Goal: Communication & Community: Answer question/provide support

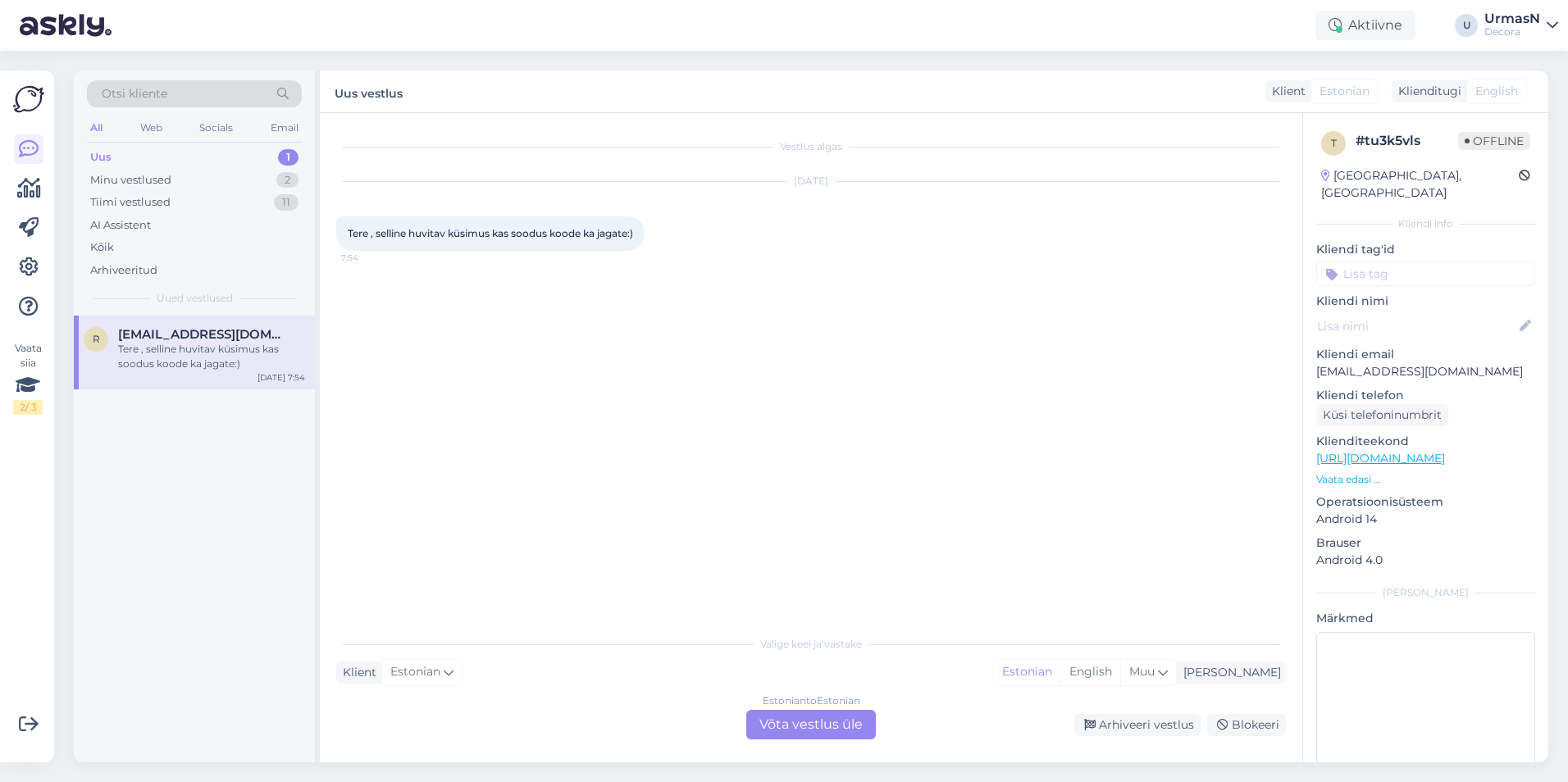
click at [795, 726] on div "Estonian to Estonian Võta vestlus üle" at bounding box center [810, 724] width 130 height 29
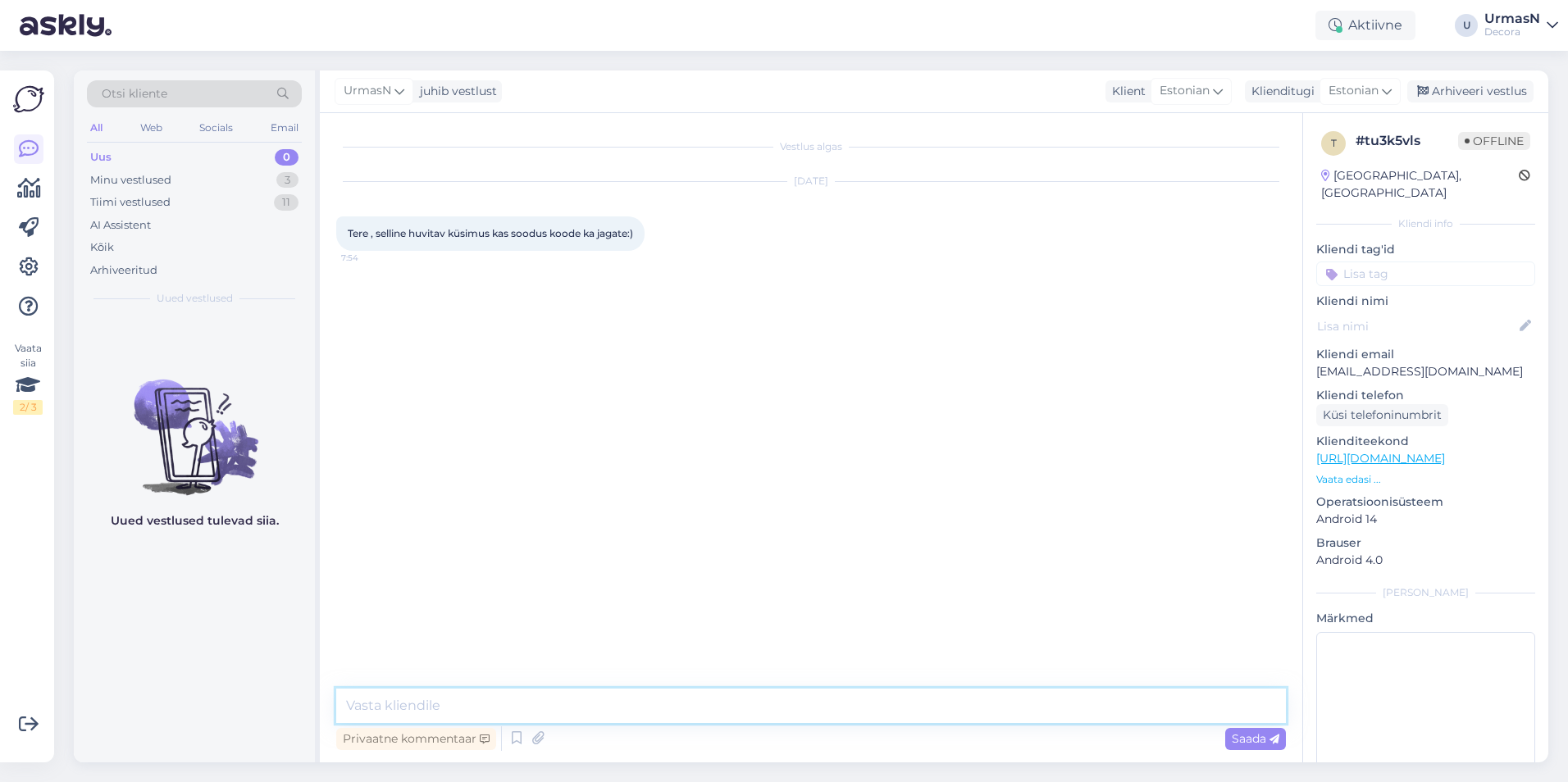
click at [407, 706] on textarea at bounding box center [810, 705] width 950 height 34
type textarea "Tere!"
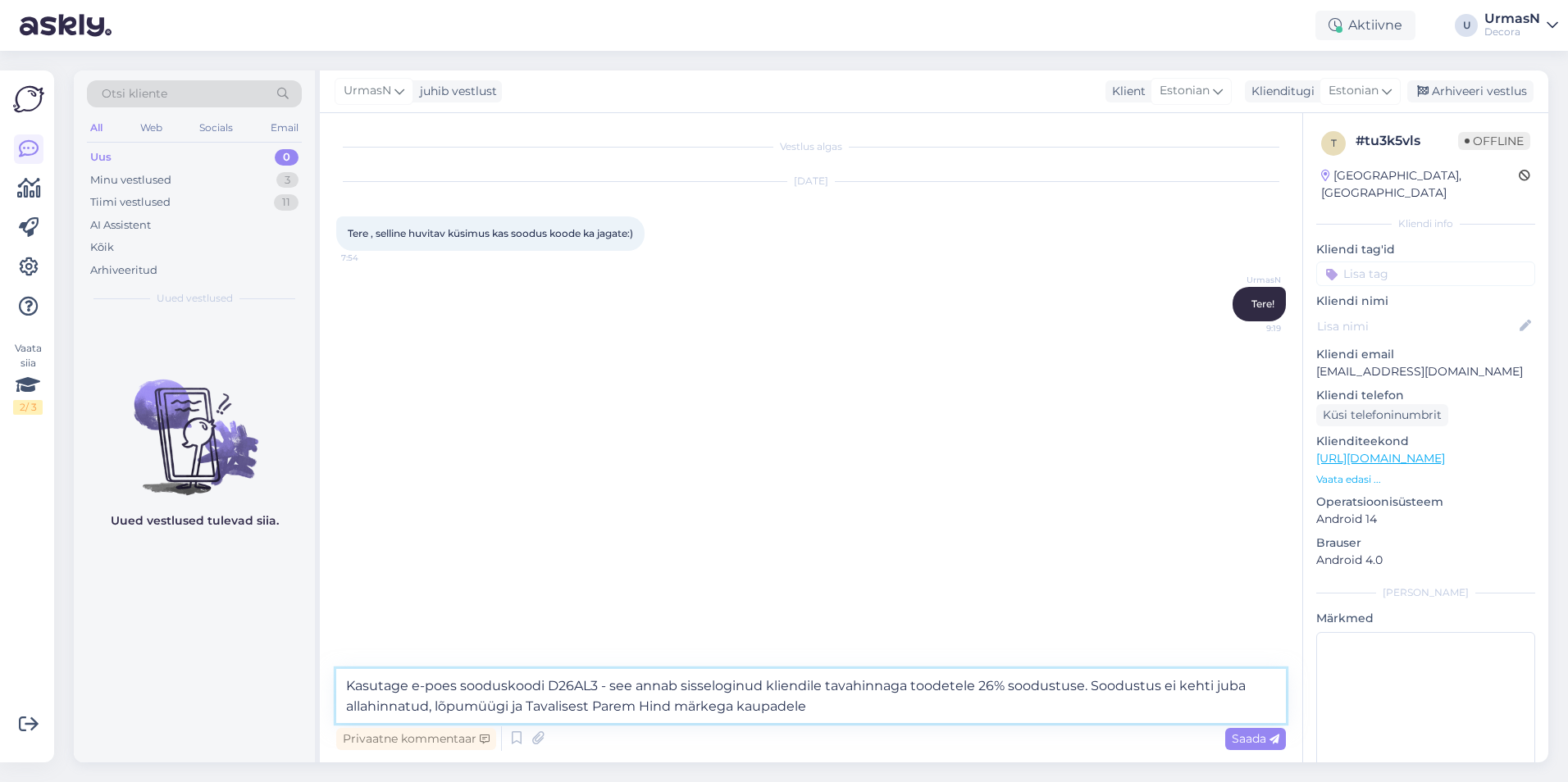
type textarea "Kasutage e-poes sooduskoodi D26AL3 - see annab sisseloginud kliendile tavahinna…"
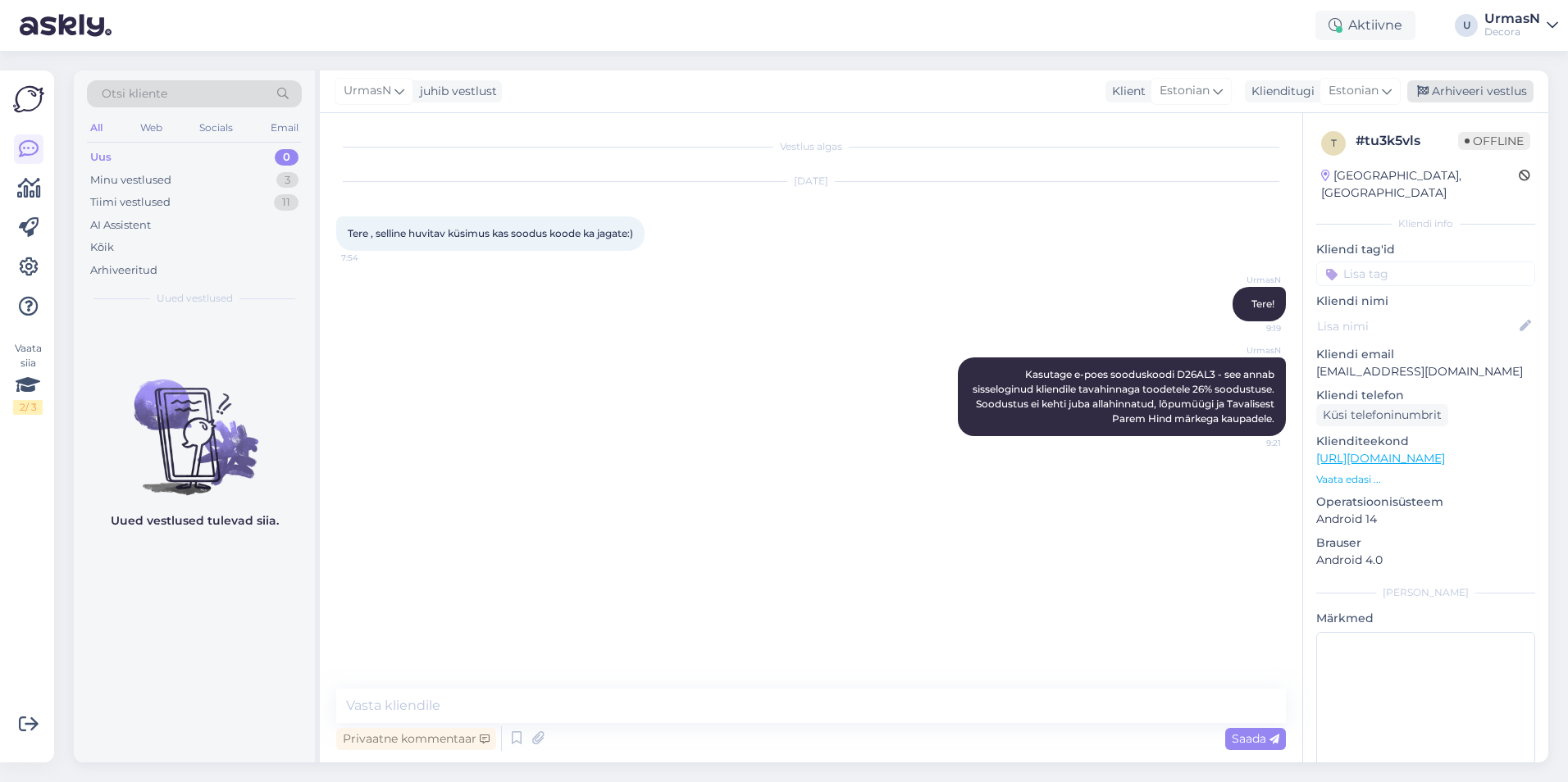
click at [1473, 97] on div "Arhiveeri vestlus" at bounding box center [1470, 91] width 126 height 22
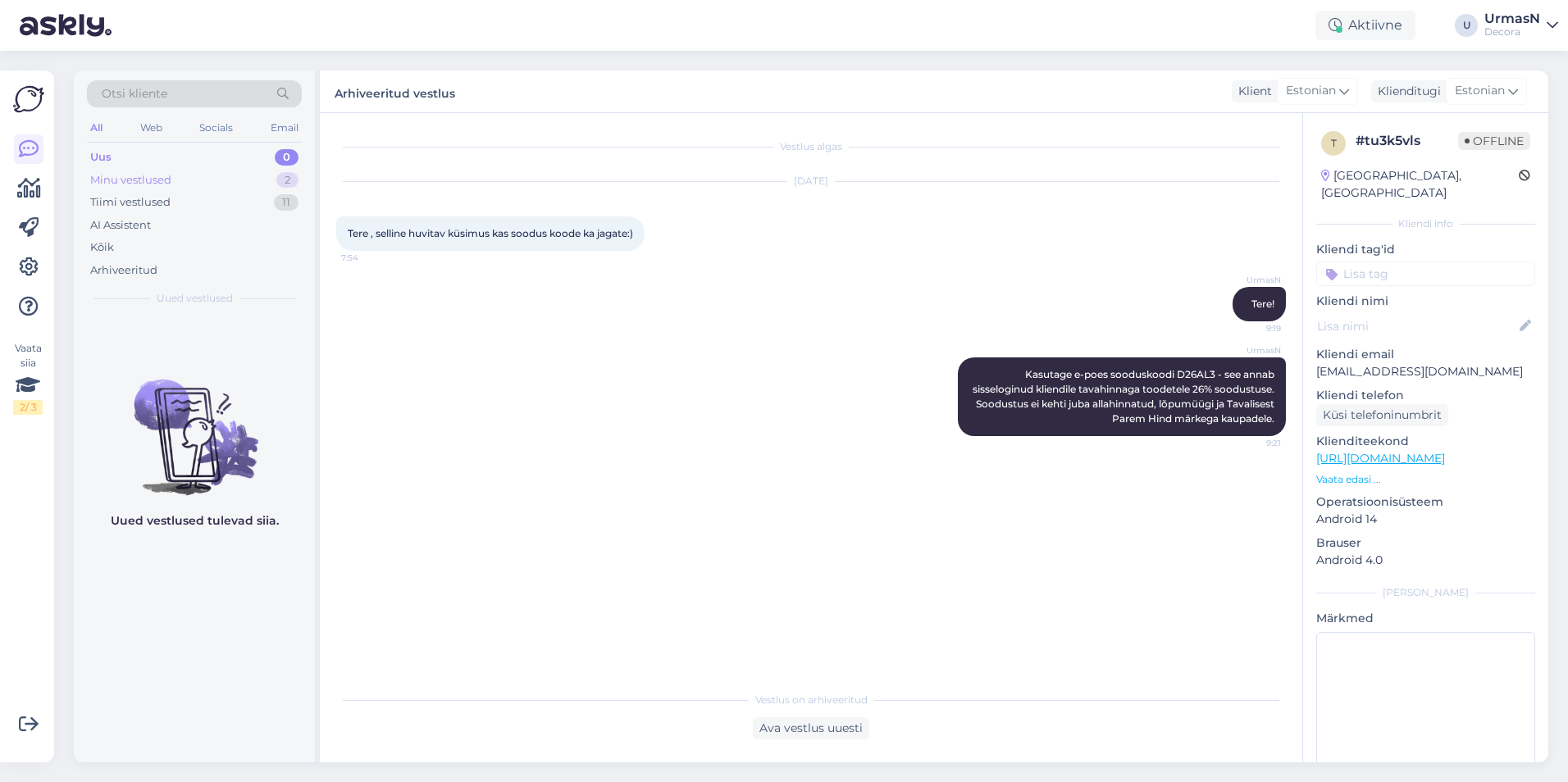
click at [153, 172] on div "Minu vestlused" at bounding box center [131, 180] width 81 height 17
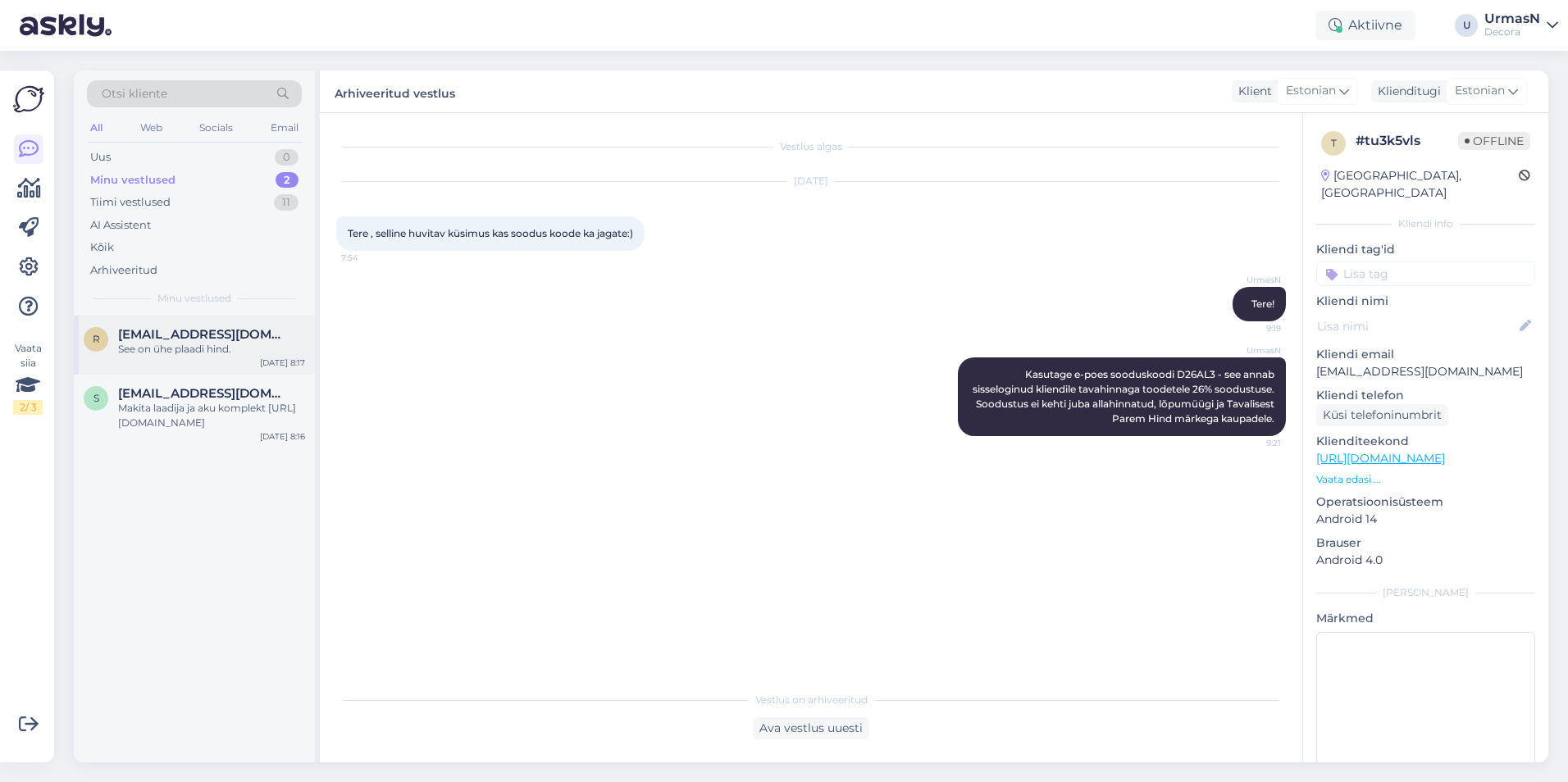
click at [198, 349] on div "See on ühe plaadi hind." at bounding box center [212, 349] width 187 height 15
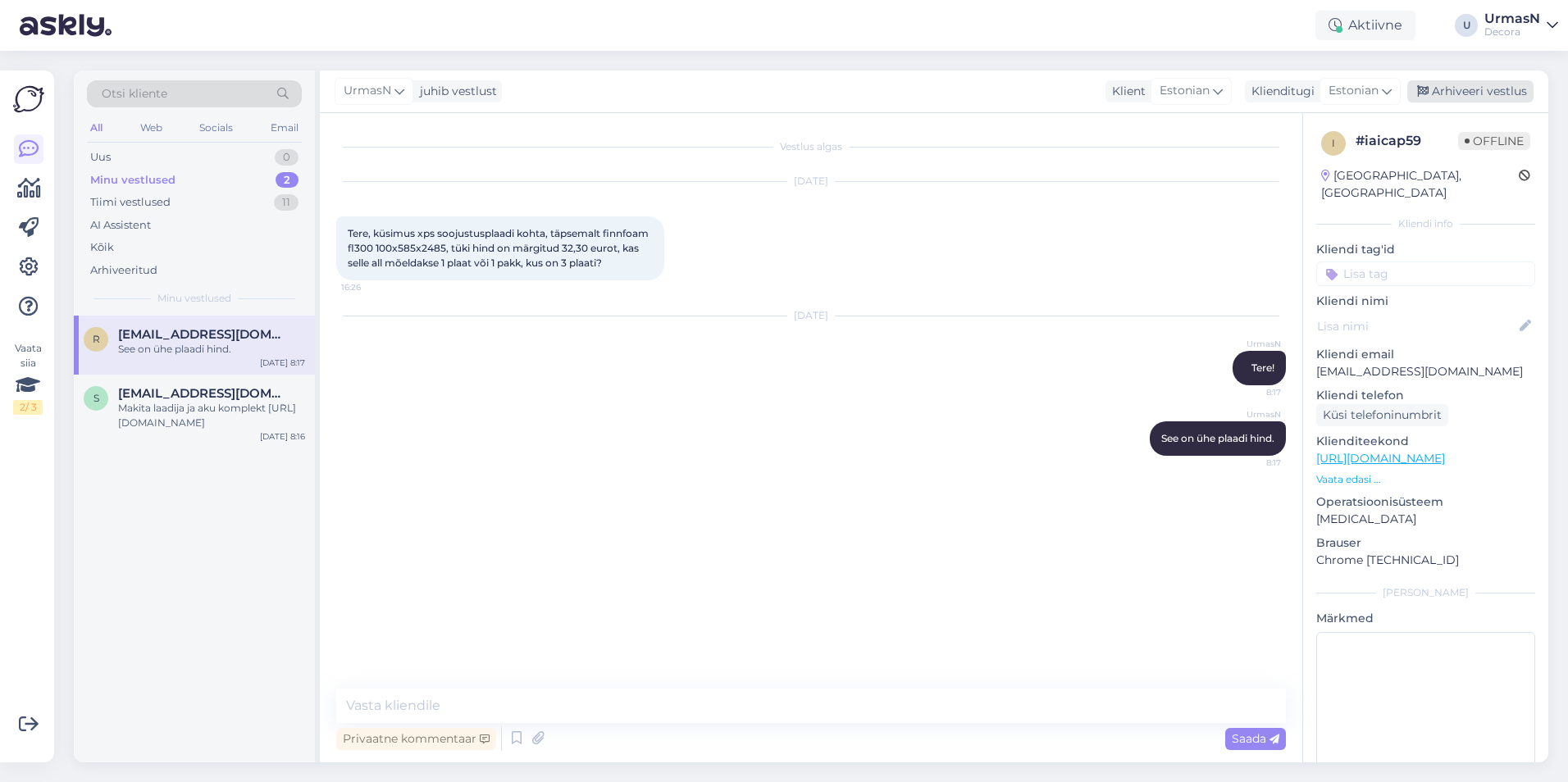
click at [1464, 82] on div "Arhiveeri vestlus" at bounding box center [1470, 91] width 126 height 22
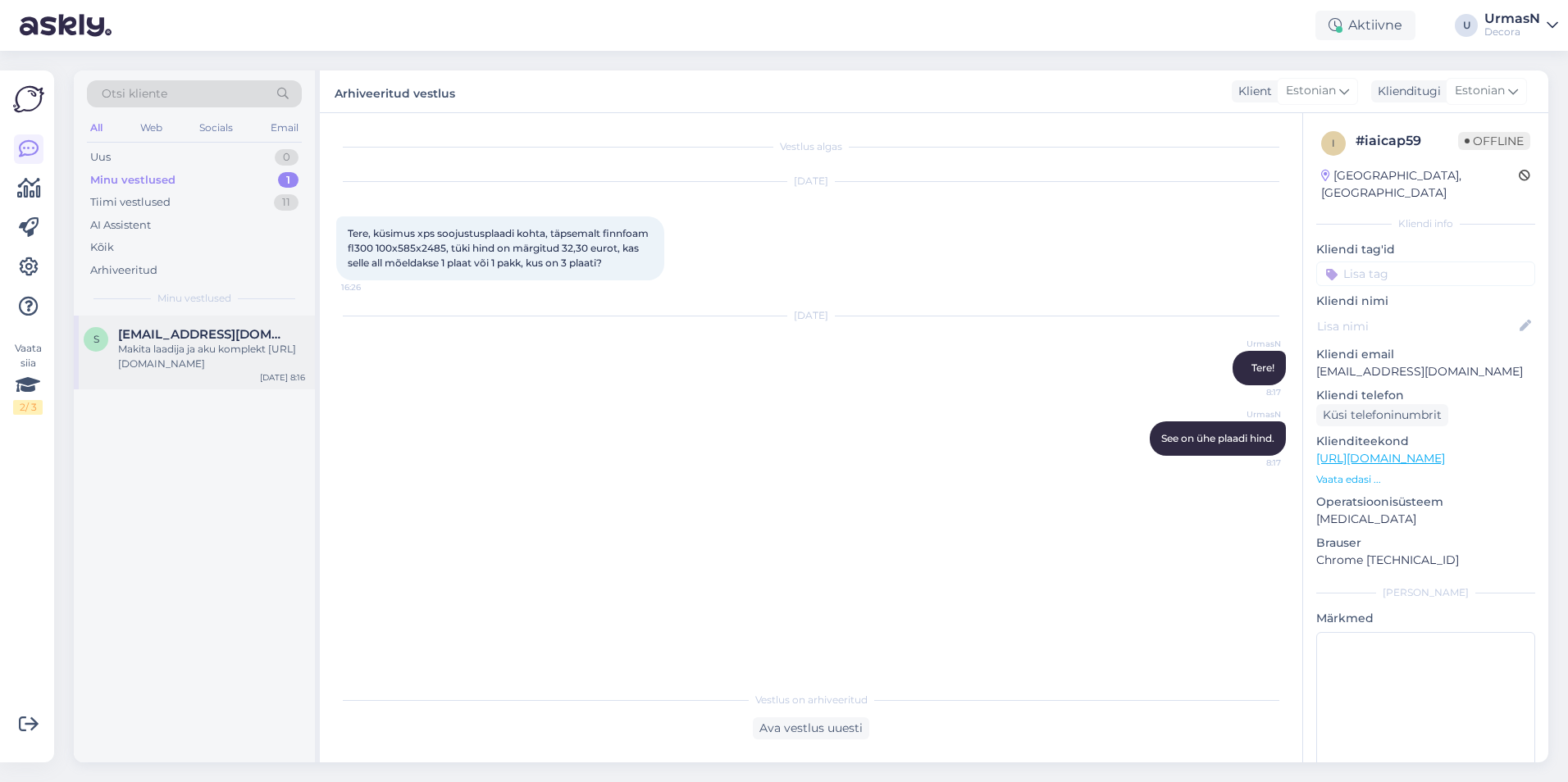
click at [196, 347] on div "Makita laadija ja aku komplekt [URL][DOMAIN_NAME]" at bounding box center [212, 356] width 187 height 29
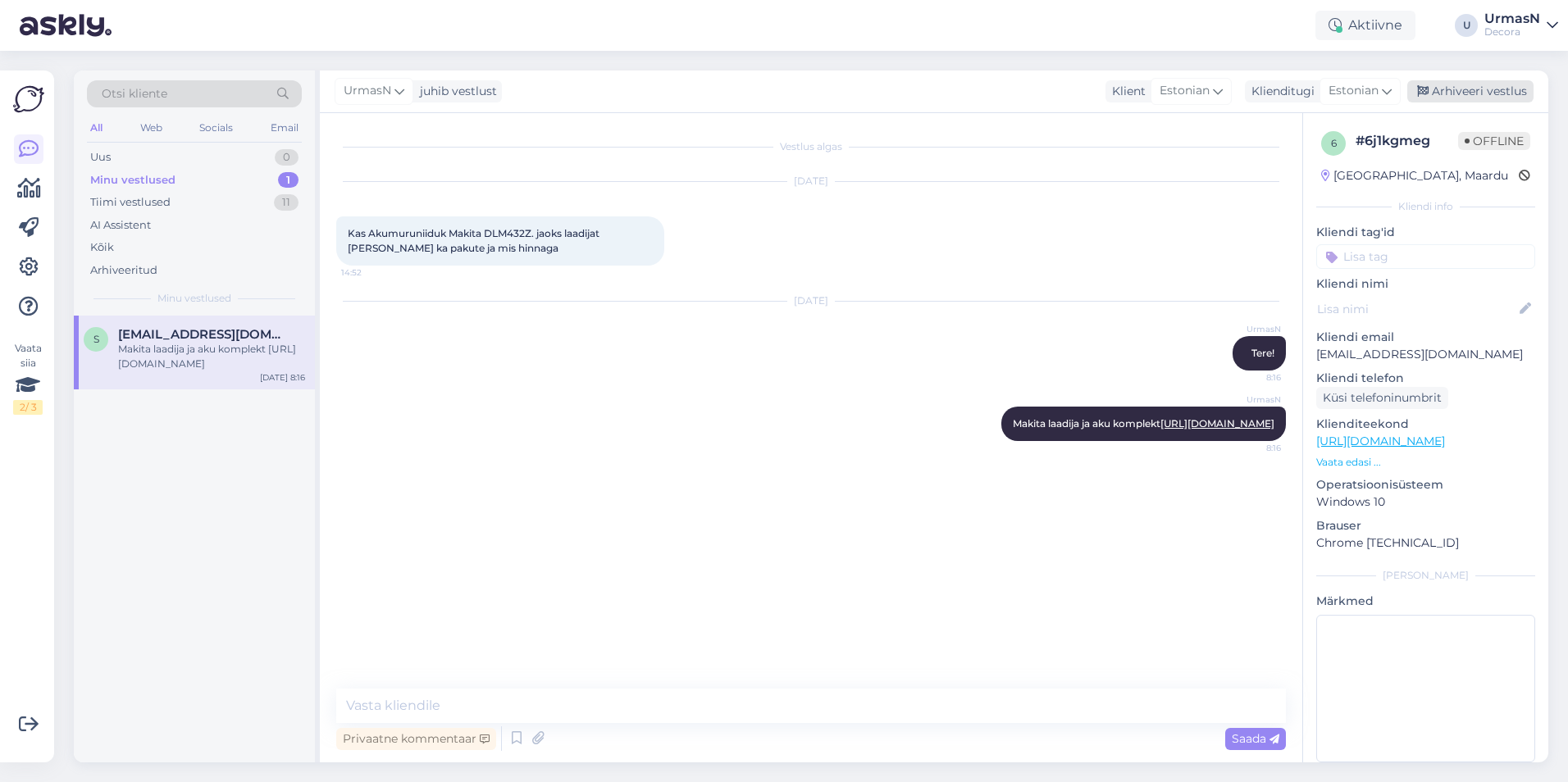
click at [1488, 91] on div "Arhiveeri vestlus" at bounding box center [1470, 91] width 126 height 22
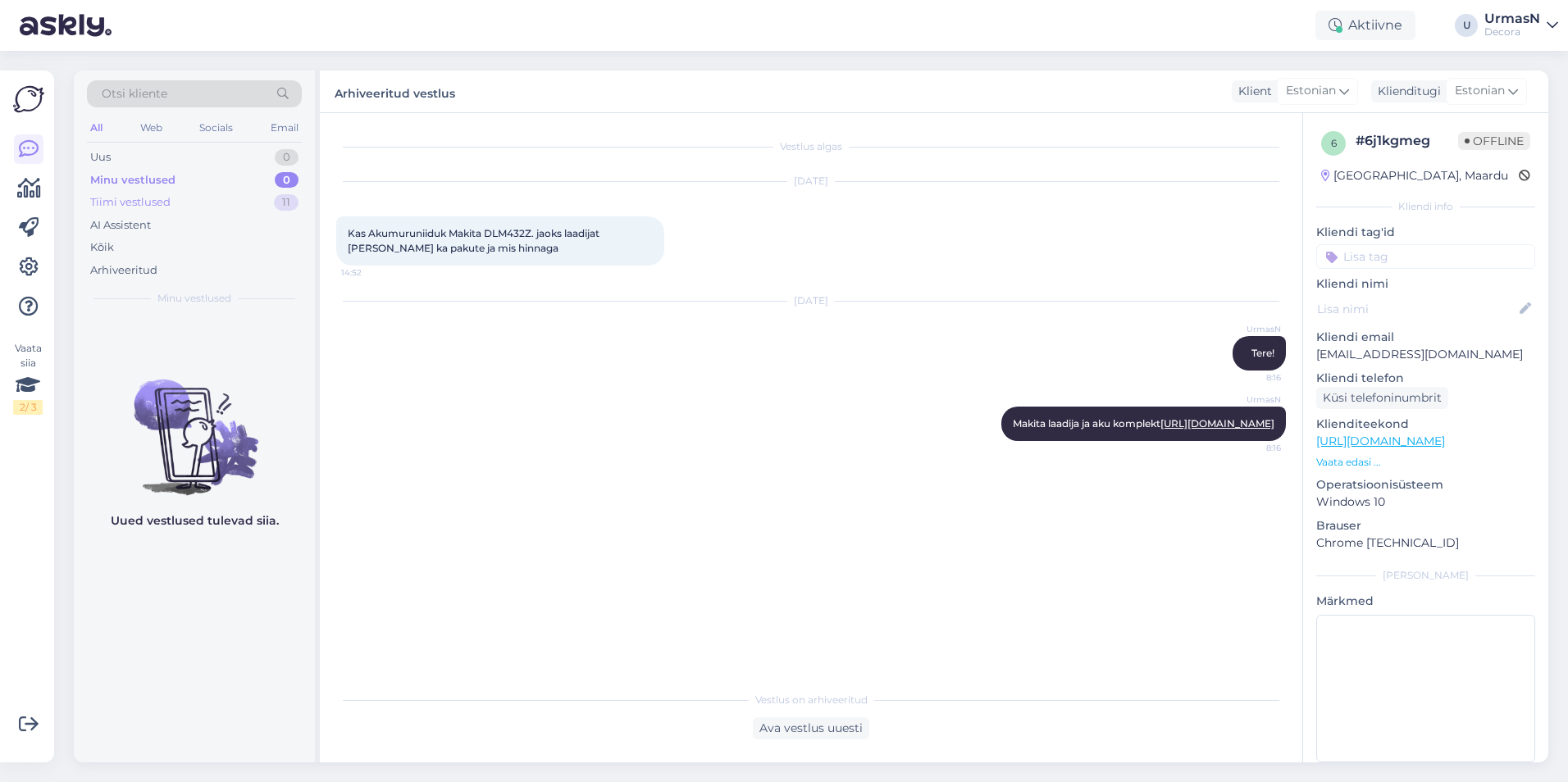
click at [161, 202] on div "Tiimi vestlused" at bounding box center [130, 202] width 80 height 17
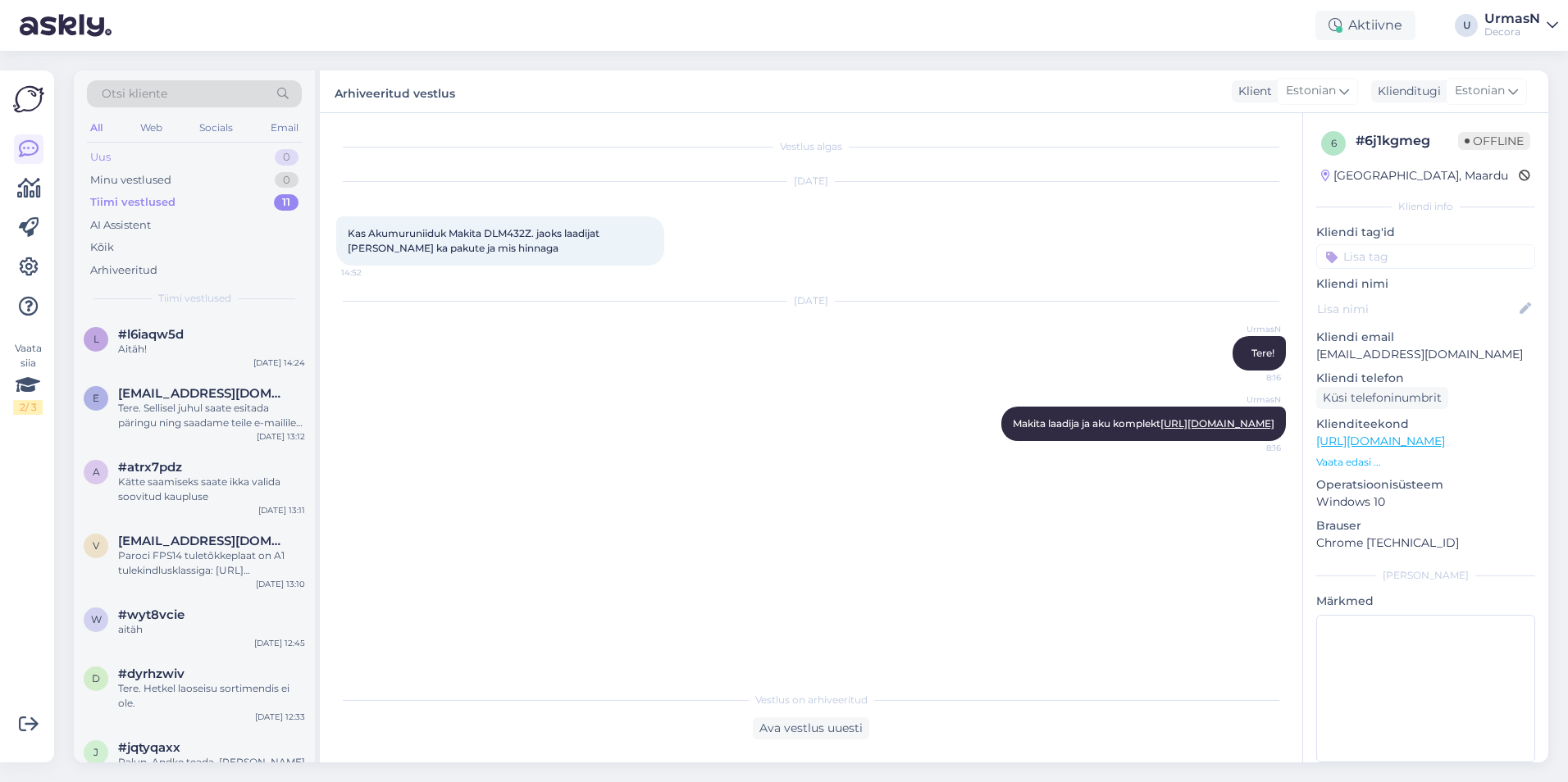
click at [116, 157] on div "Uus 0" at bounding box center [195, 158] width 215 height 23
